Goal: Information Seeking & Learning: Learn about a topic

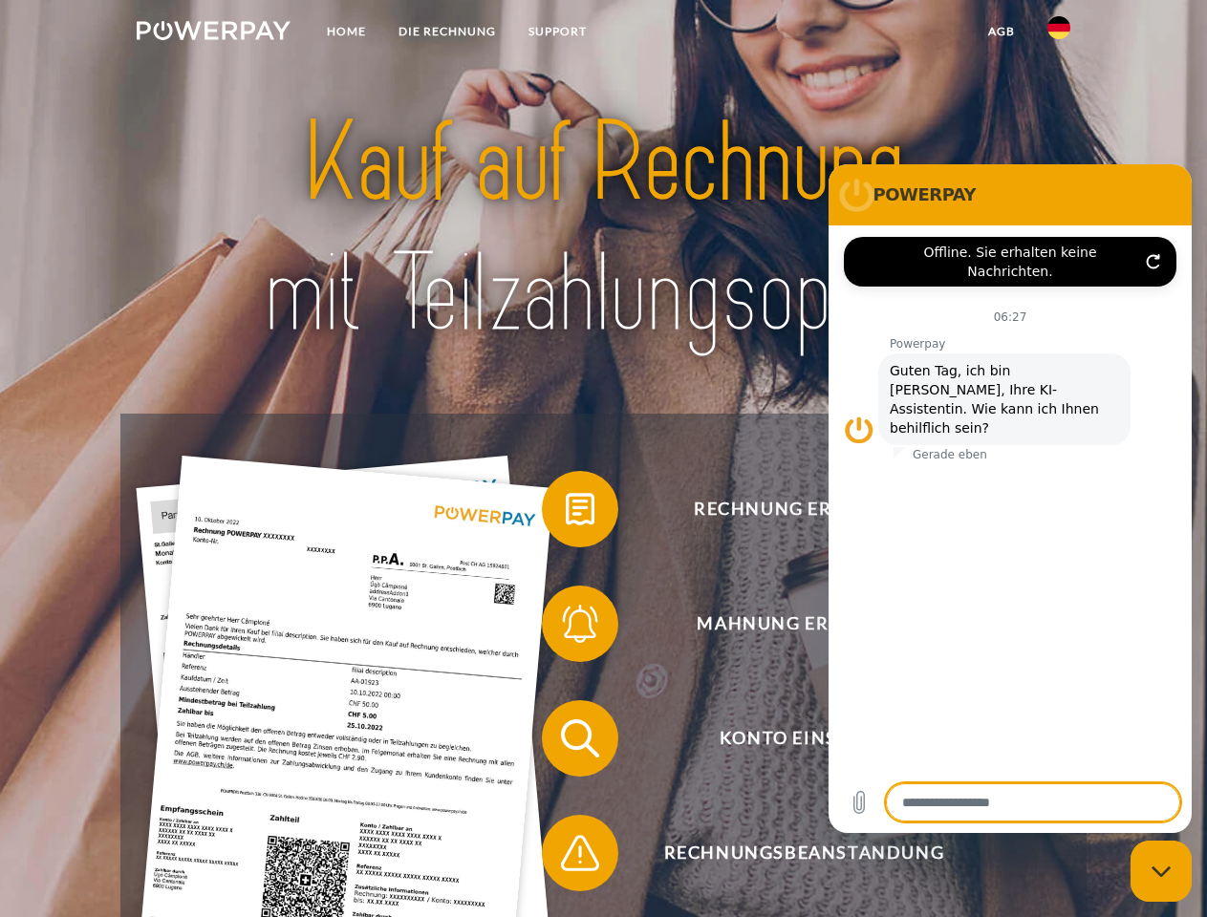
click at [213, 33] on img at bounding box center [214, 30] width 154 height 19
click at [1059, 33] on img at bounding box center [1058, 27] width 23 height 23
click at [1000, 32] on link "agb" at bounding box center [1001, 31] width 59 height 34
click at [566, 513] on span at bounding box center [551, 509] width 96 height 96
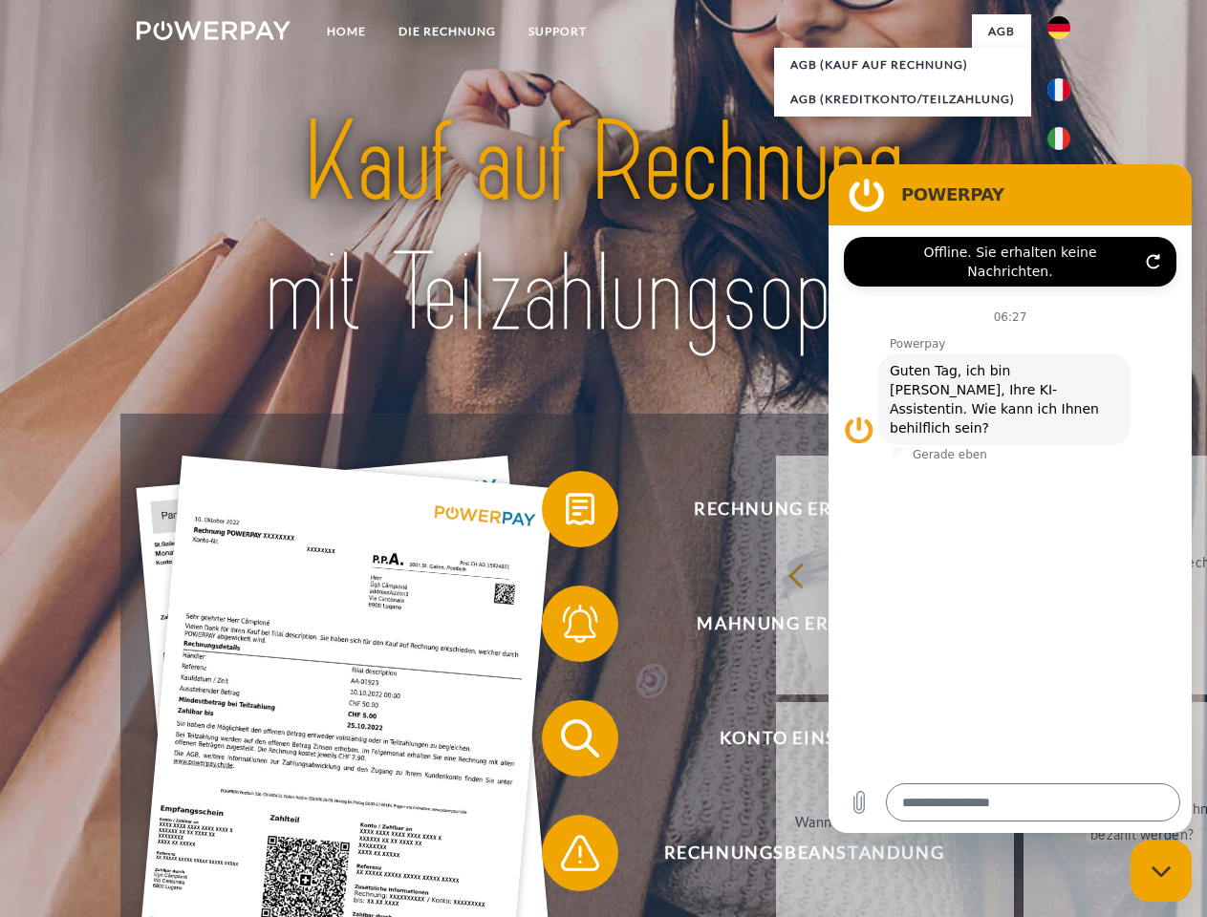
click at [566, 628] on div "Rechnung erhalten? Mahnung erhalten? Konto einsehen" at bounding box center [602, 796] width 965 height 764
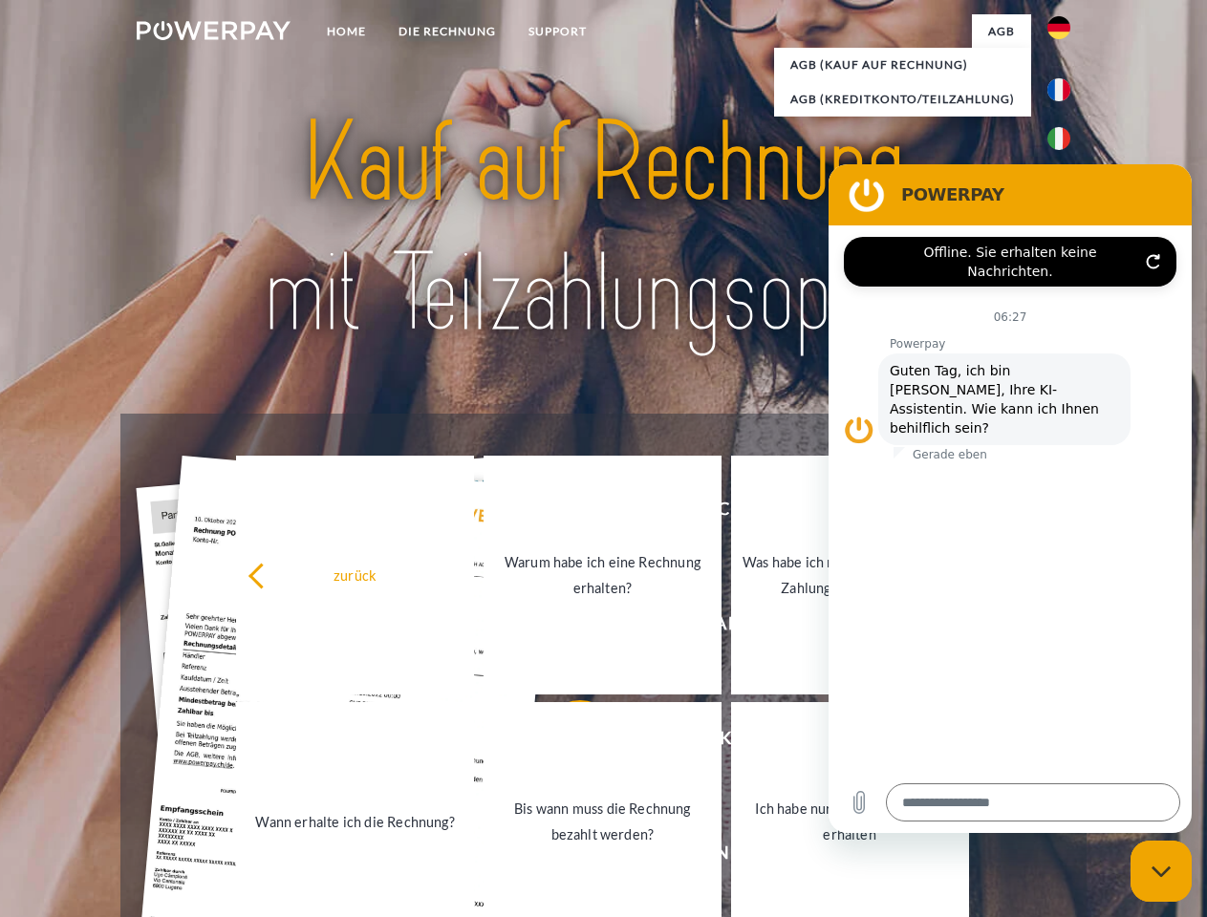
click at [566, 742] on link "Bis wann muss die Rechnung bezahlt werden?" at bounding box center [602, 821] width 238 height 239
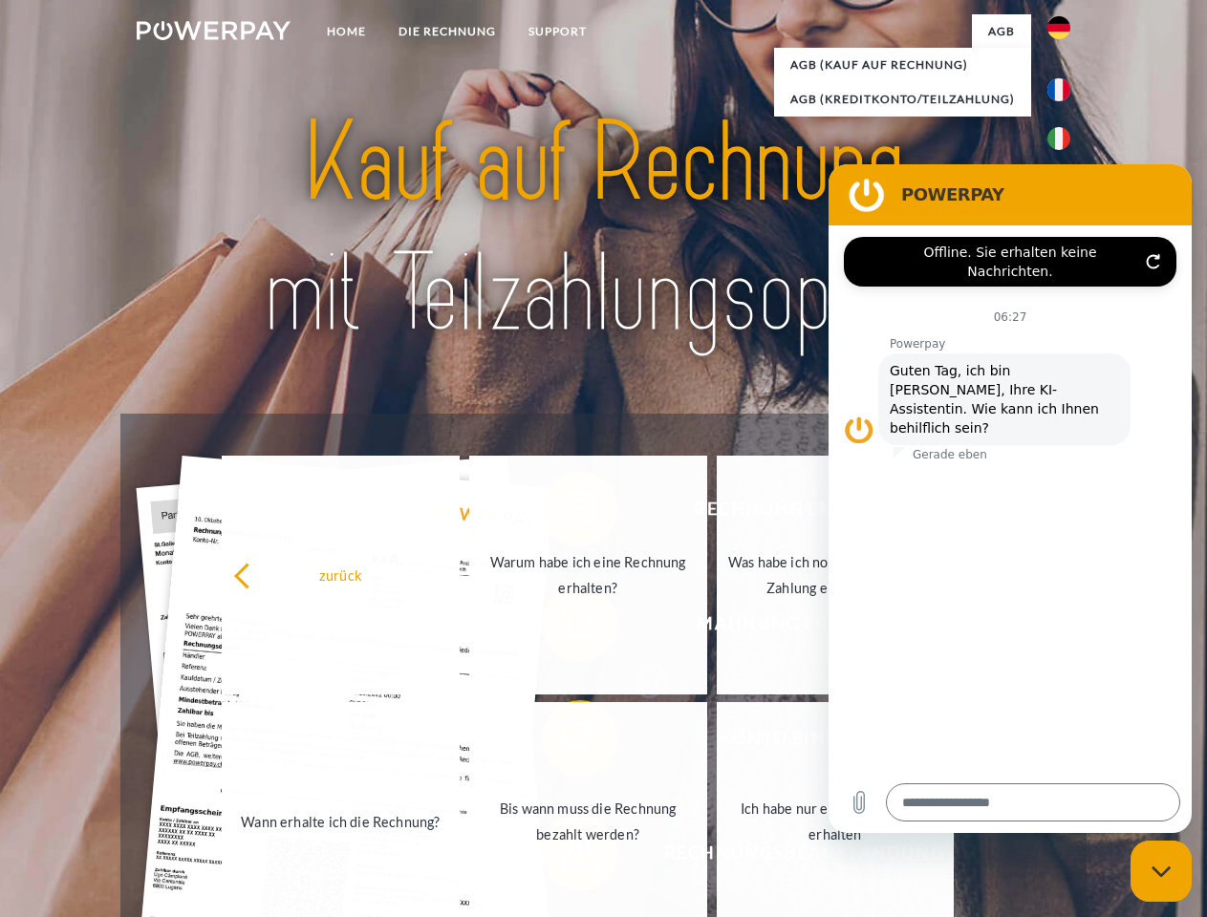
click at [717, 857] on link "Ich habe nur eine Teillieferung erhalten" at bounding box center [836, 821] width 238 height 239
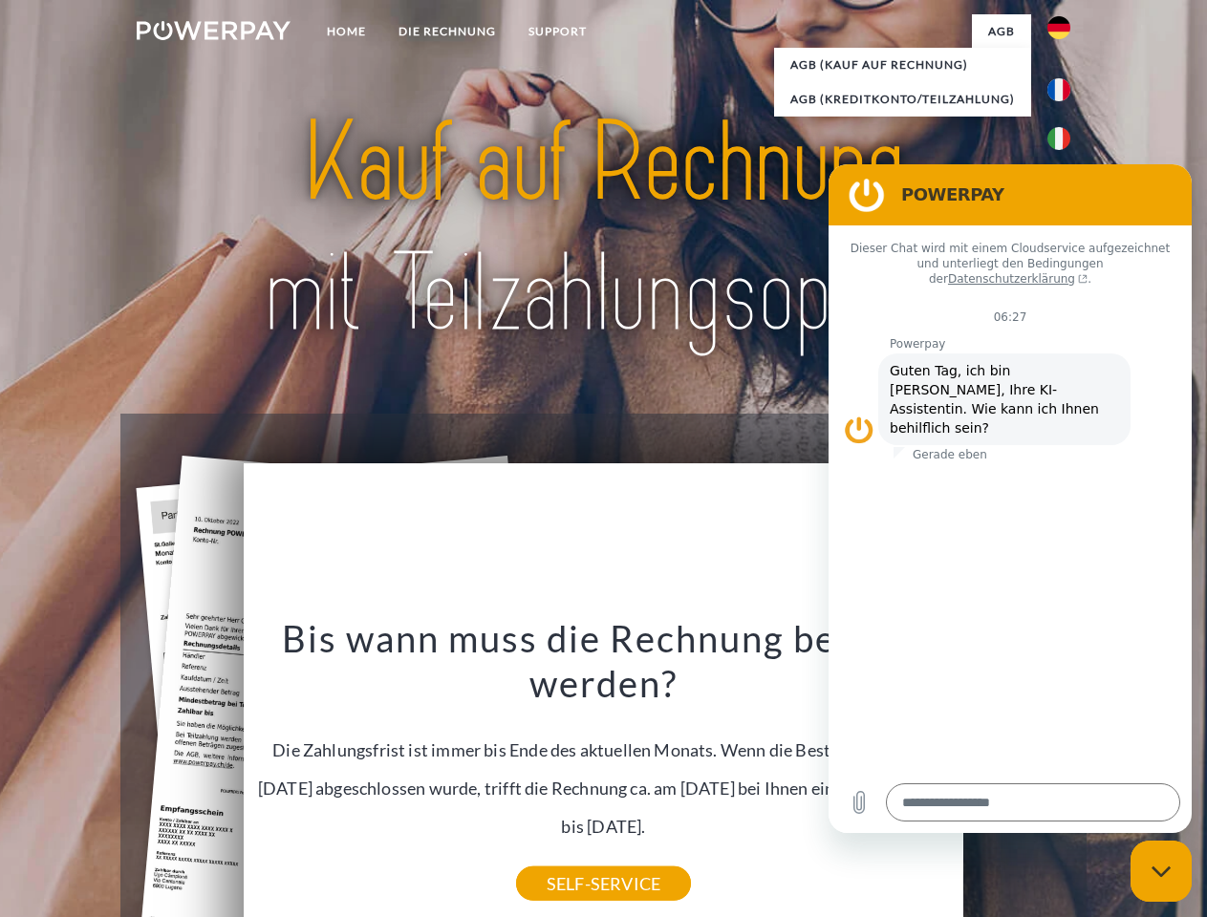
click at [1161, 871] on icon "Messaging-Fenster schließen" at bounding box center [1161, 872] width 20 height 12
type textarea "*"
